Goal: Information Seeking & Learning: Learn about a topic

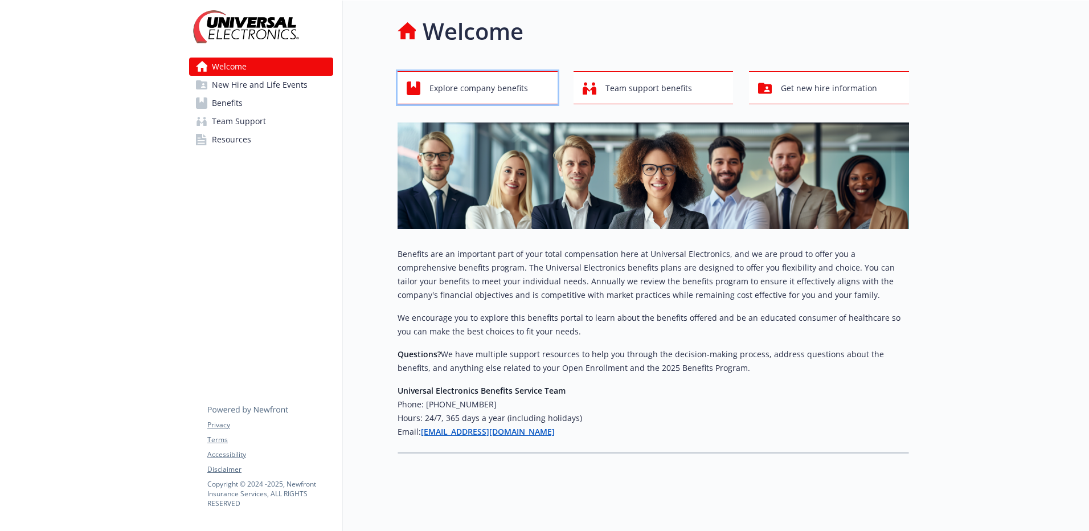
click at [508, 85] on span "Explore company benefits" at bounding box center [479, 88] width 99 height 22
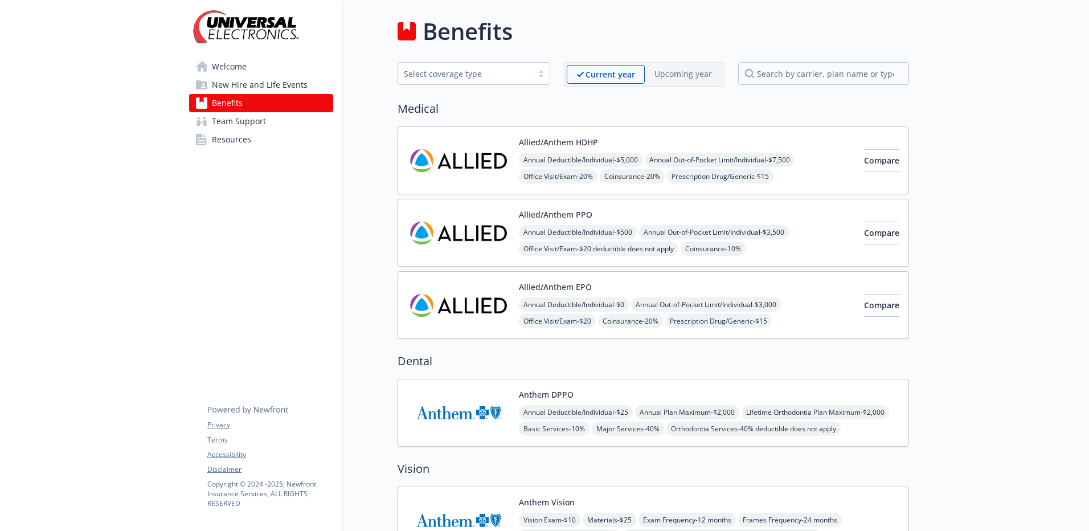
click at [470, 410] on img at bounding box center [458, 413] width 103 height 48
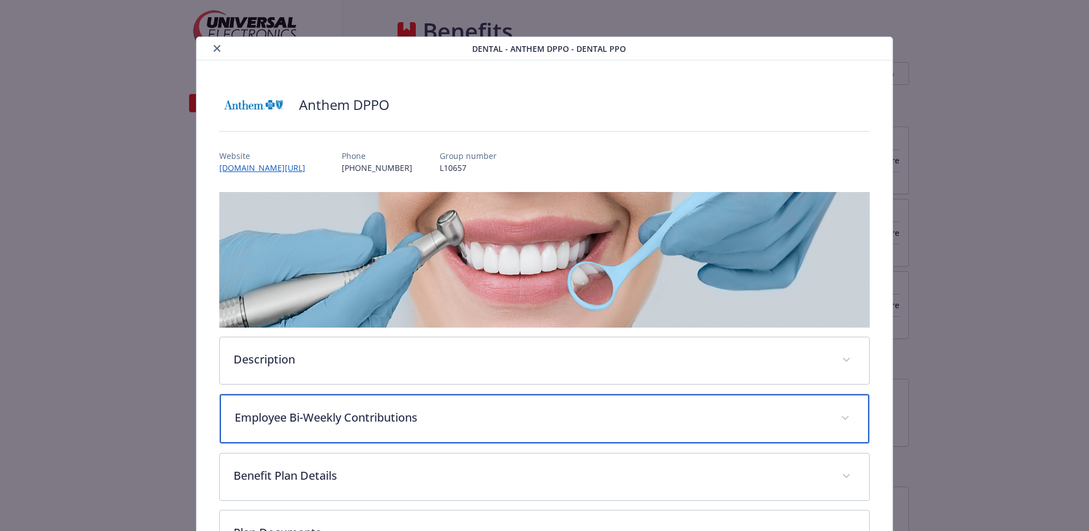
click at [839, 413] on span "details for plan Dental - Anthem DPPO - Dental PPO" at bounding box center [845, 418] width 18 height 18
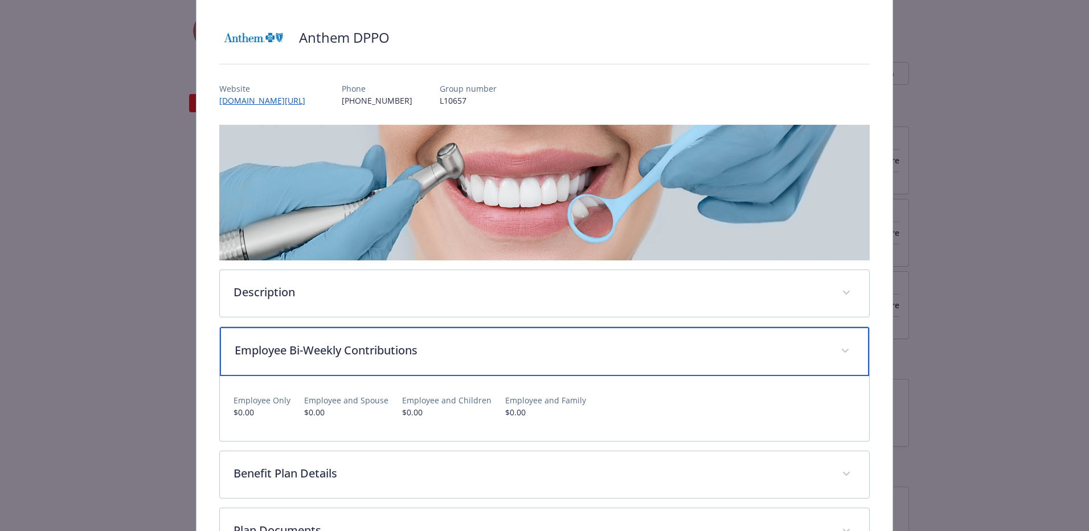
scroll to position [171, 0]
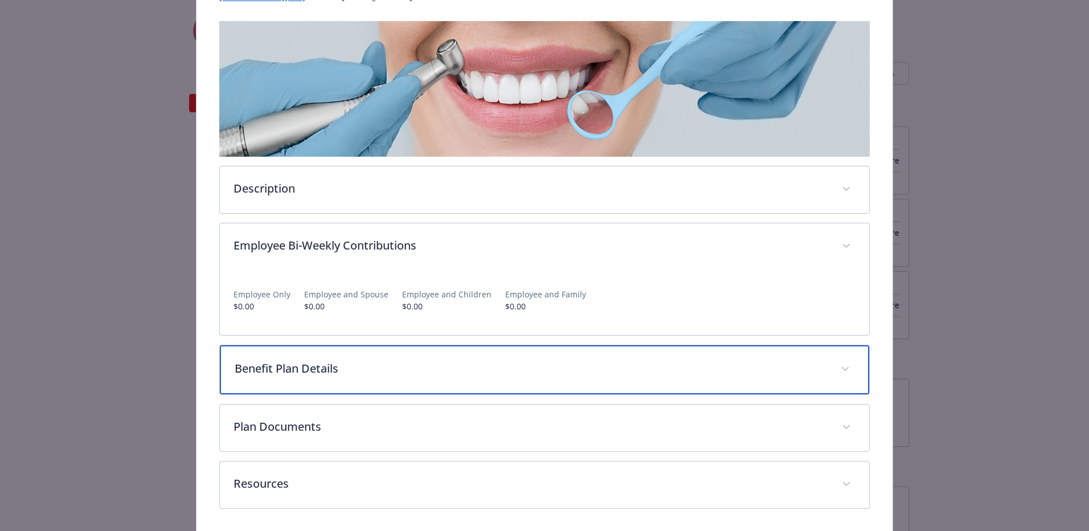
click at [840, 366] on span "details for plan Dental - Anthem DPPO - Dental PPO" at bounding box center [845, 369] width 18 height 18
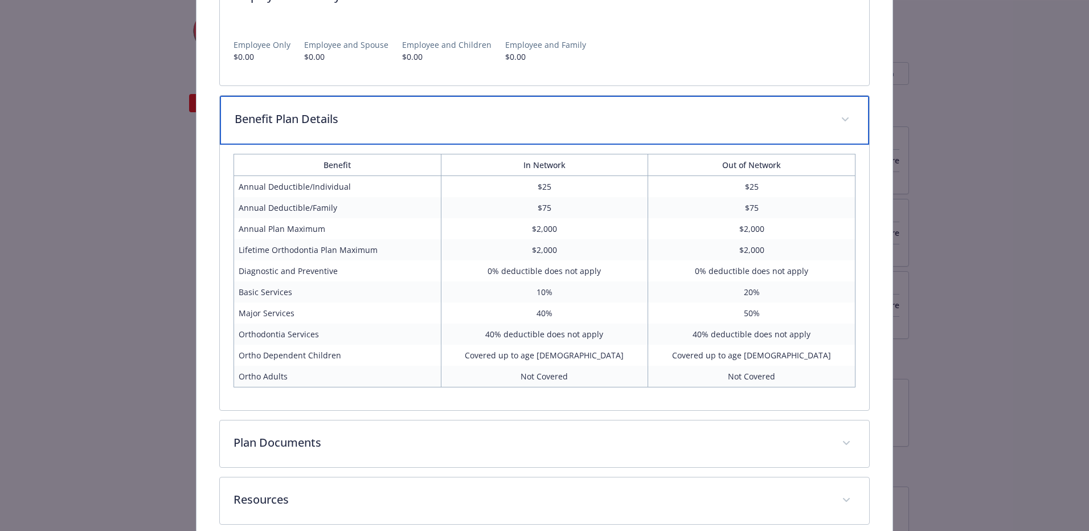
scroll to position [477, 0]
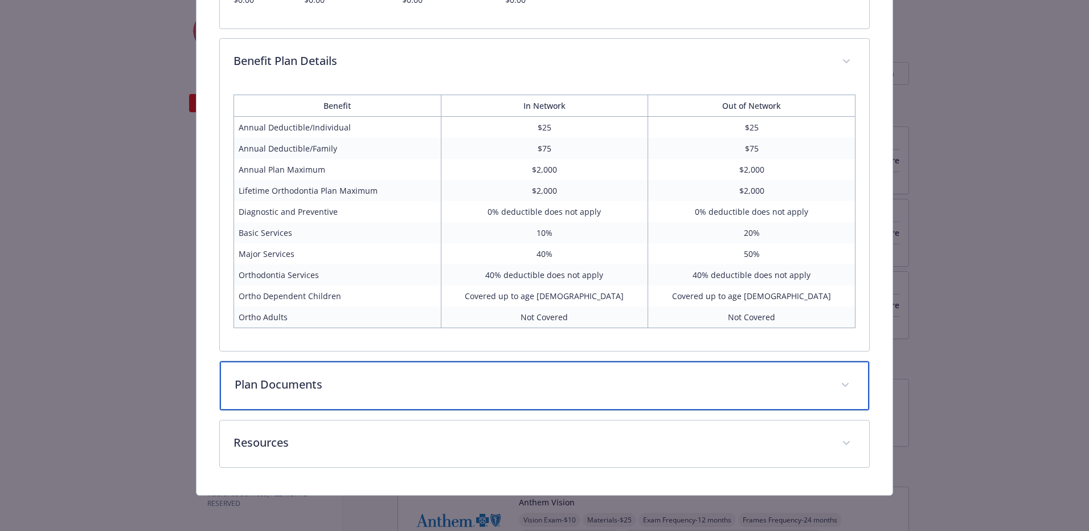
click at [836, 381] on span "details for plan Dental - Anthem DPPO - Dental PPO" at bounding box center [845, 385] width 18 height 18
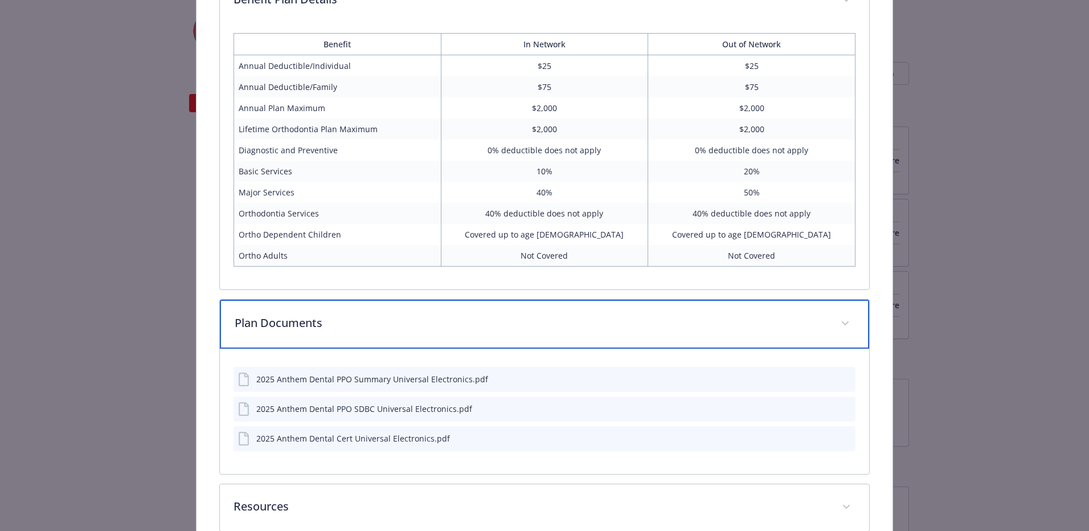
scroll to position [603, 0]
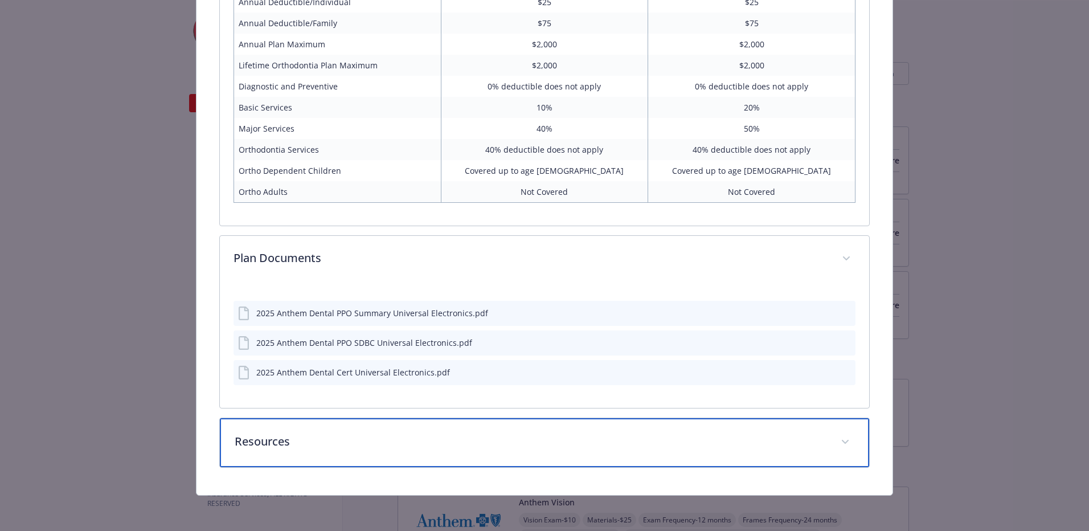
click at [266, 439] on p "Resources" at bounding box center [531, 441] width 593 height 17
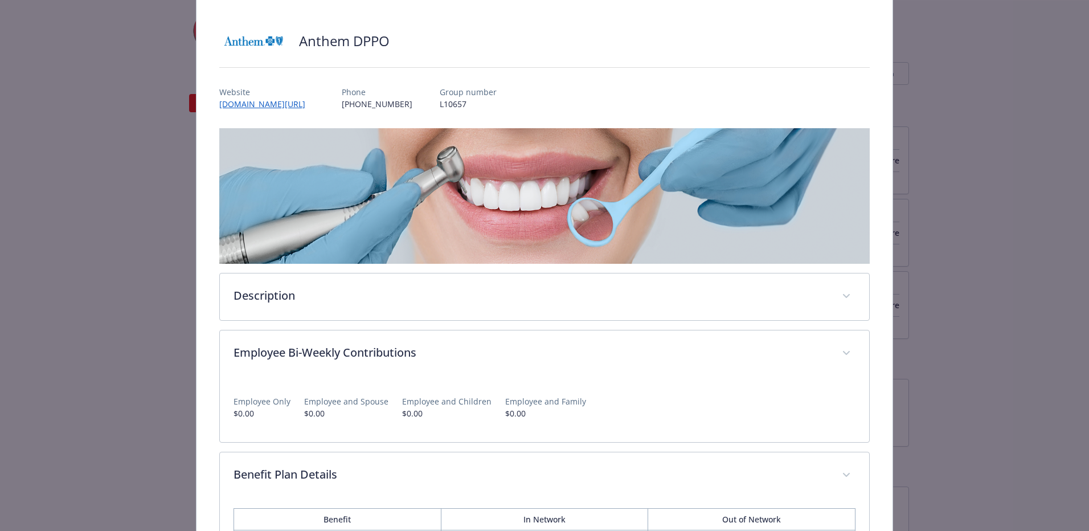
scroll to position [0, 0]
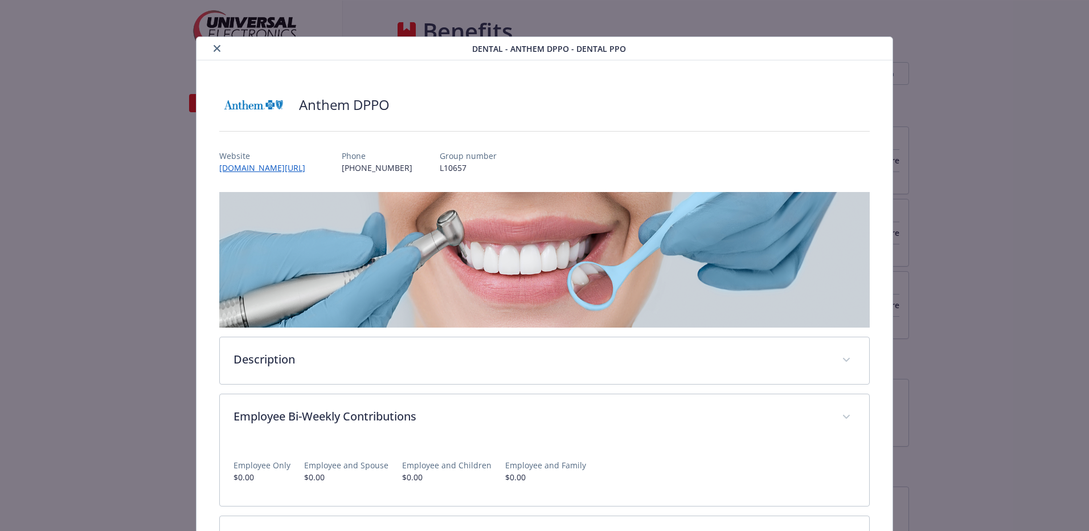
click at [212, 44] on button "close" at bounding box center [217, 49] width 14 height 14
